Goal: Task Accomplishment & Management: Use online tool/utility

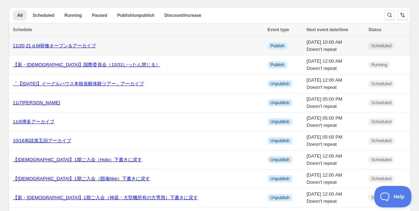
click at [39, 46] on link "11/20,21 d.M研修オープン＆アーカイブ" at bounding box center [54, 45] width 83 height 5
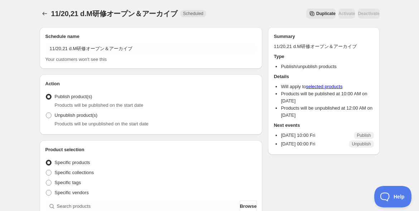
click at [47, 115] on span at bounding box center [49, 115] width 6 height 6
click at [46, 113] on input "Unpublish product(s)" at bounding box center [46, 112] width 0 height 0
radio input "true"
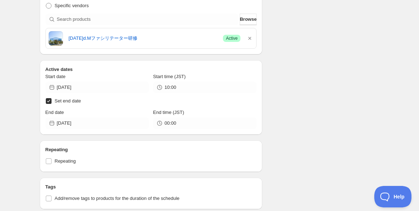
scroll to position [199, 0]
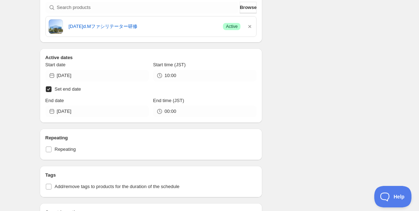
click at [48, 88] on input "Set end date" at bounding box center [49, 89] width 6 height 6
checkbox input "false"
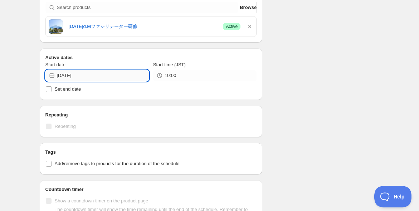
click at [92, 75] on input "2025-10-10" at bounding box center [103, 75] width 92 height 11
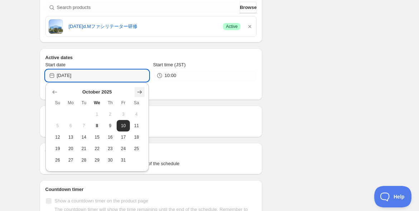
click at [144, 93] on button "Show next month, November 2025" at bounding box center [140, 92] width 10 height 10
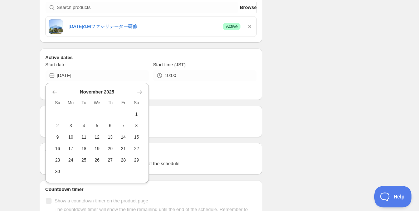
click at [123, 139] on span "14" at bounding box center [124, 137] width 8 height 6
type input "2025-11-14"
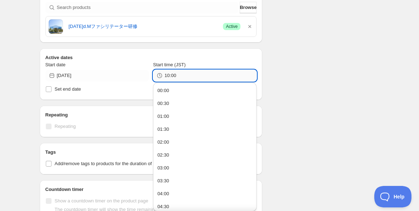
click at [184, 76] on input "10:00" at bounding box center [211, 75] width 92 height 11
click at [183, 92] on button "00:00" at bounding box center [204, 90] width 99 height 11
type input "00:00"
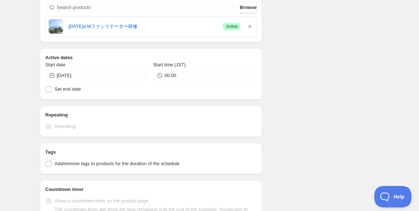
click at [30, 77] on div "11/20,21 d.M研修オープン＆アーカイブ. This page is ready 11/20,21 d.M研修オープン＆アーカイブ Scheduled…" at bounding box center [209, 75] width 419 height 549
click at [24, 77] on div "11/20,21 d.M研修オープン＆アーカイブ. This page is ready 11/20,21 d.M研修オープン＆アーカイブ Scheduled…" at bounding box center [209, 75] width 419 height 549
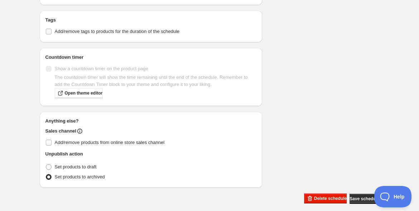
scroll to position [336, 0]
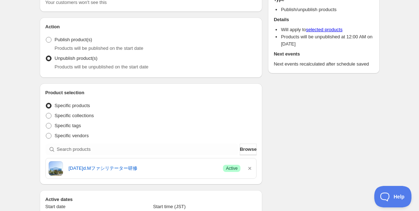
scroll to position [0, 0]
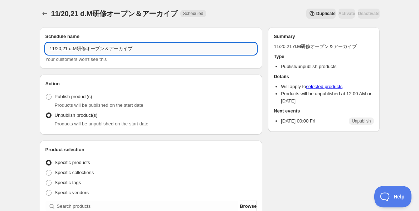
drag, startPoint x: 108, startPoint y: 48, endPoint x: 84, endPoint y: 50, distance: 23.7
click at [84, 50] on input "11/20,21 d.M研修オープン＆アーカイブ" at bounding box center [151, 48] width 212 height 11
type input "11/20,21 d.M研修アーカイブ"
